Goal: Task Accomplishment & Management: Manage account settings

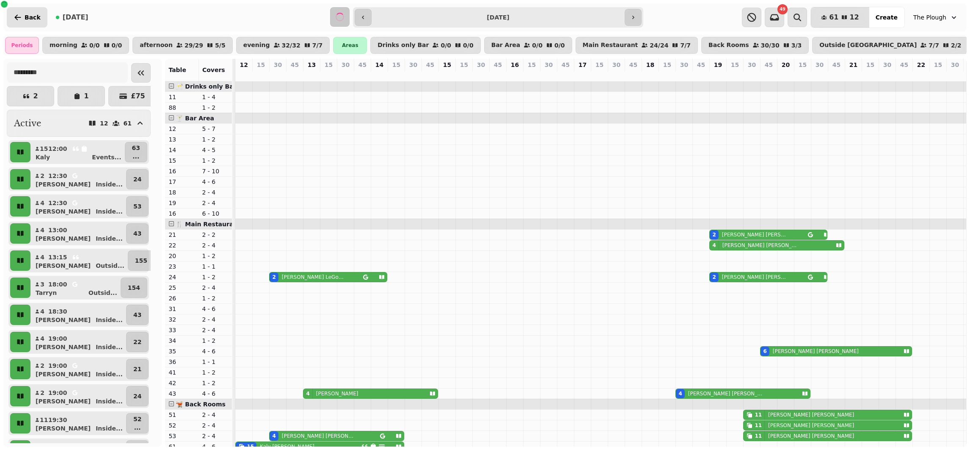
click at [37, 17] on span "Back" at bounding box center [33, 17] width 16 height 6
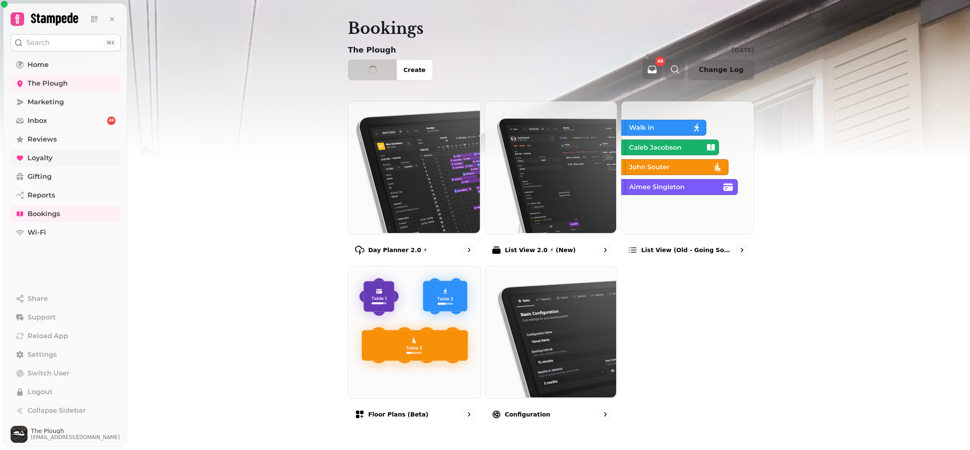
click at [32, 155] on span "Loyalty" at bounding box center [40, 158] width 25 height 10
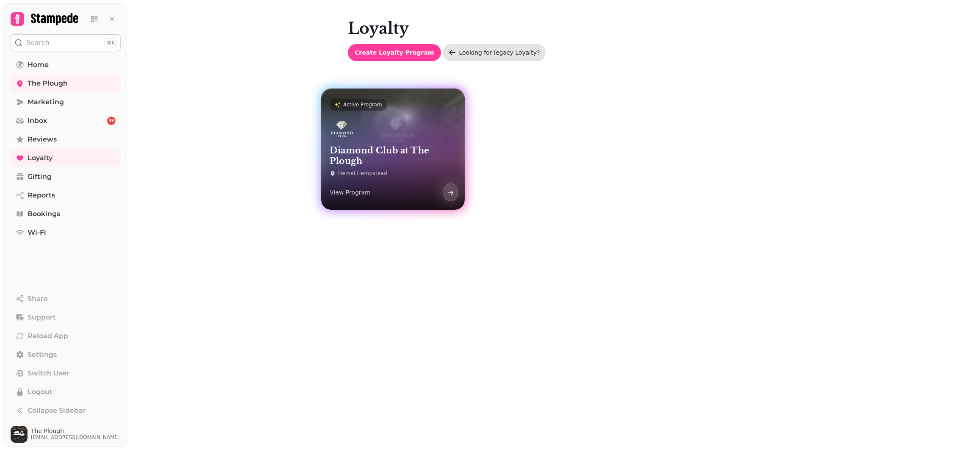
click at [350, 157] on h3 "Diamond Club at The Plough" at bounding box center [393, 155] width 127 height 21
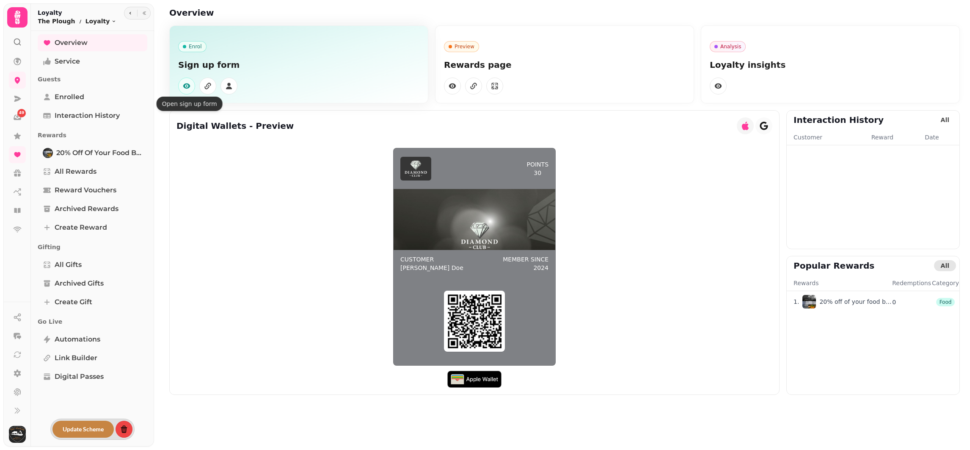
click at [179, 88] on button "button" at bounding box center [186, 85] width 17 height 17
click at [189, 86] on icon "button" at bounding box center [186, 85] width 7 height 5
click at [189, 88] on icon "button" at bounding box center [186, 86] width 8 height 8
click at [191, 84] on button "button" at bounding box center [186, 85] width 17 height 17
click at [185, 83] on icon "button" at bounding box center [186, 86] width 8 height 8
